Goal: Task Accomplishment & Management: Manage account settings

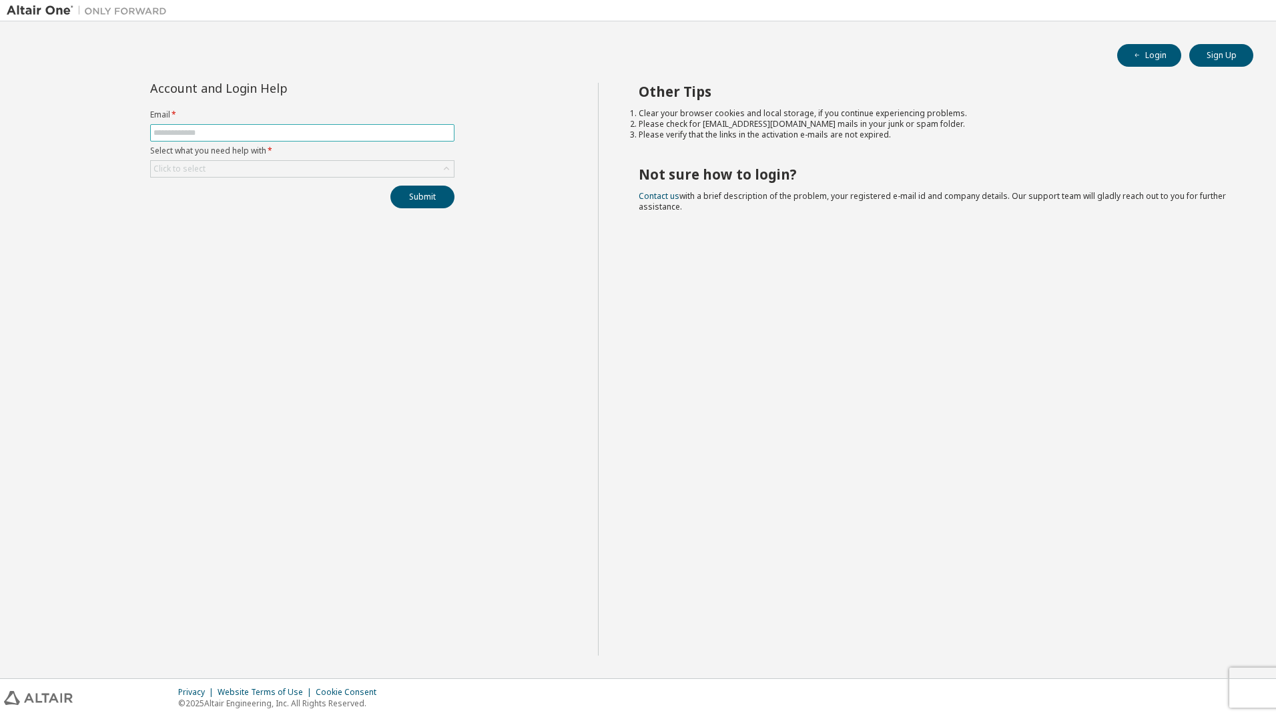
click at [229, 126] on span at bounding box center [302, 132] width 304 height 17
click at [323, 127] on span at bounding box center [302, 132] width 304 height 17
click at [324, 128] on input "text" at bounding box center [303, 133] width 298 height 11
type input "**********"
click at [234, 163] on div "Click to select" at bounding box center [302, 169] width 303 height 16
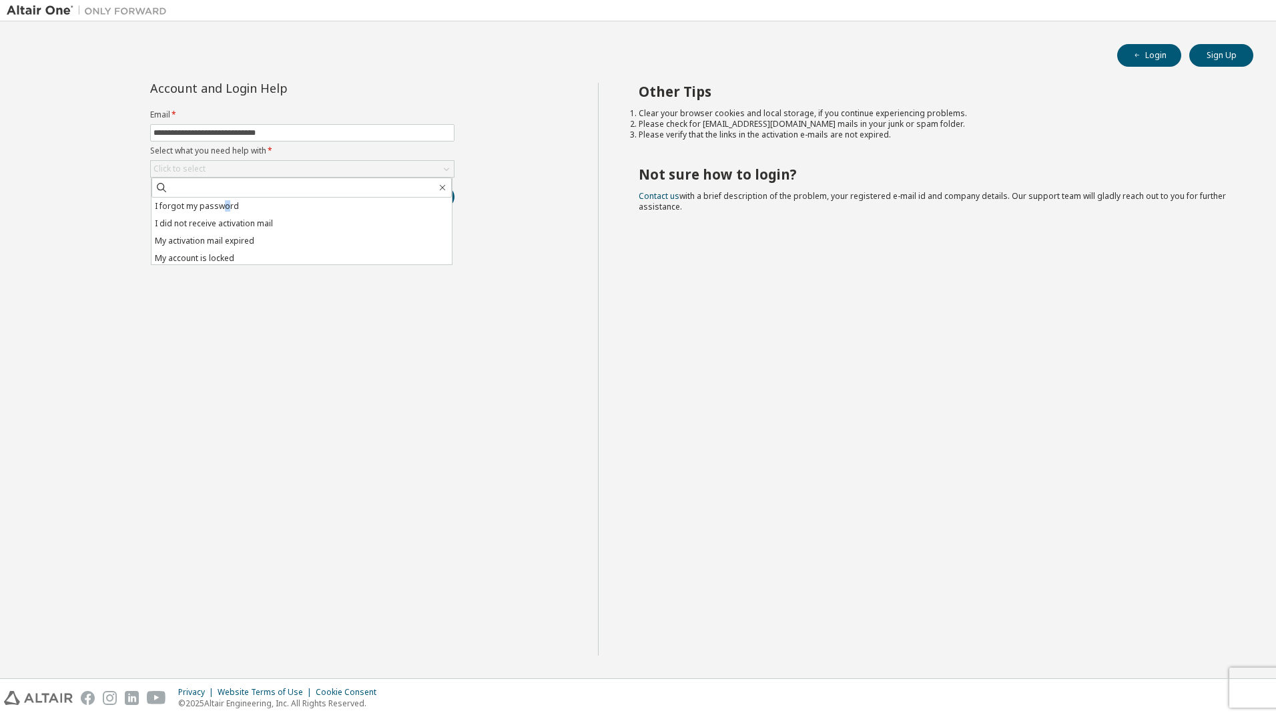
click at [225, 198] on li "I forgot my password" at bounding box center [302, 206] width 300 height 17
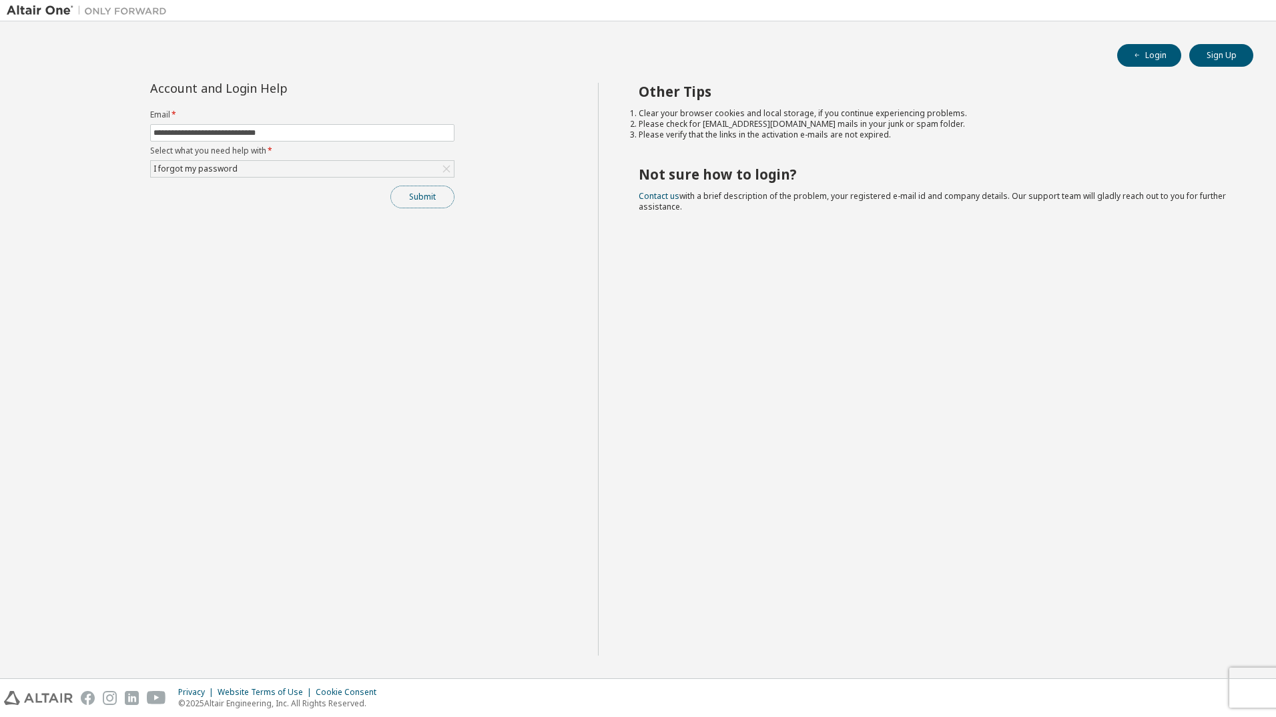
click at [431, 202] on button "Submit" at bounding box center [423, 197] width 64 height 23
